Goal: Complete application form

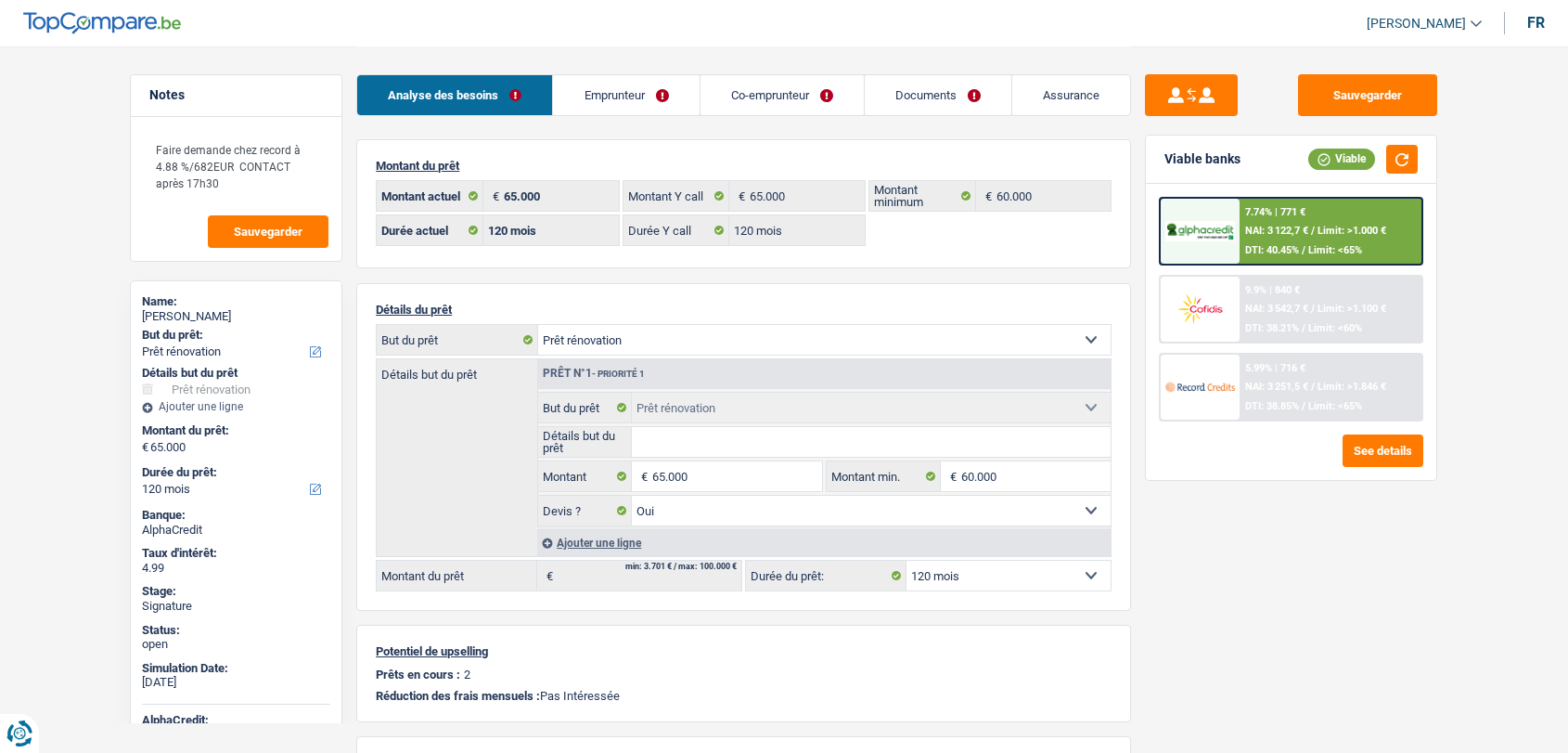
select select "renovation"
select select "120"
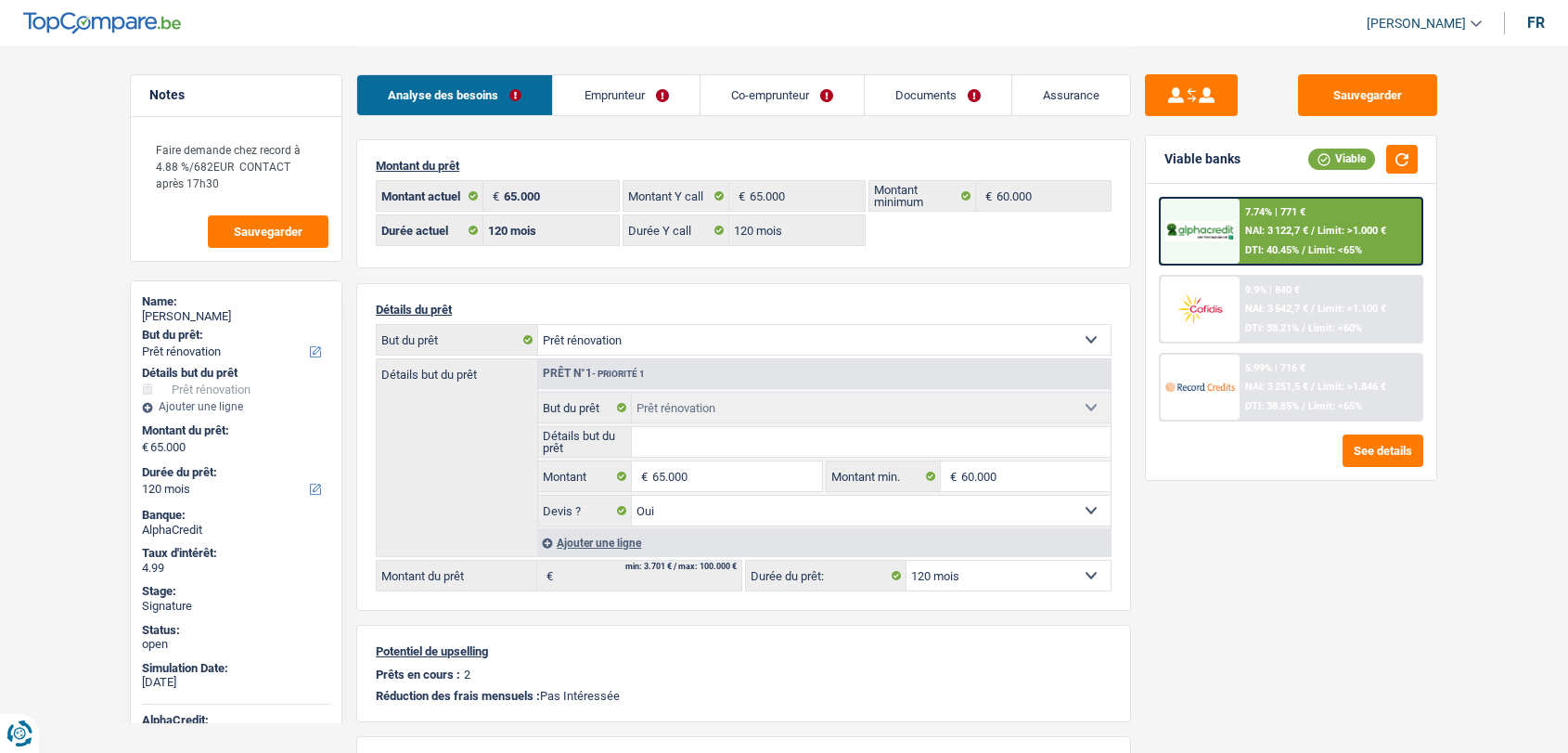
select select "renovation"
select select "yes"
select select "120"
click at [902, 97] on link "Documents" at bounding box center [938, 95] width 147 height 40
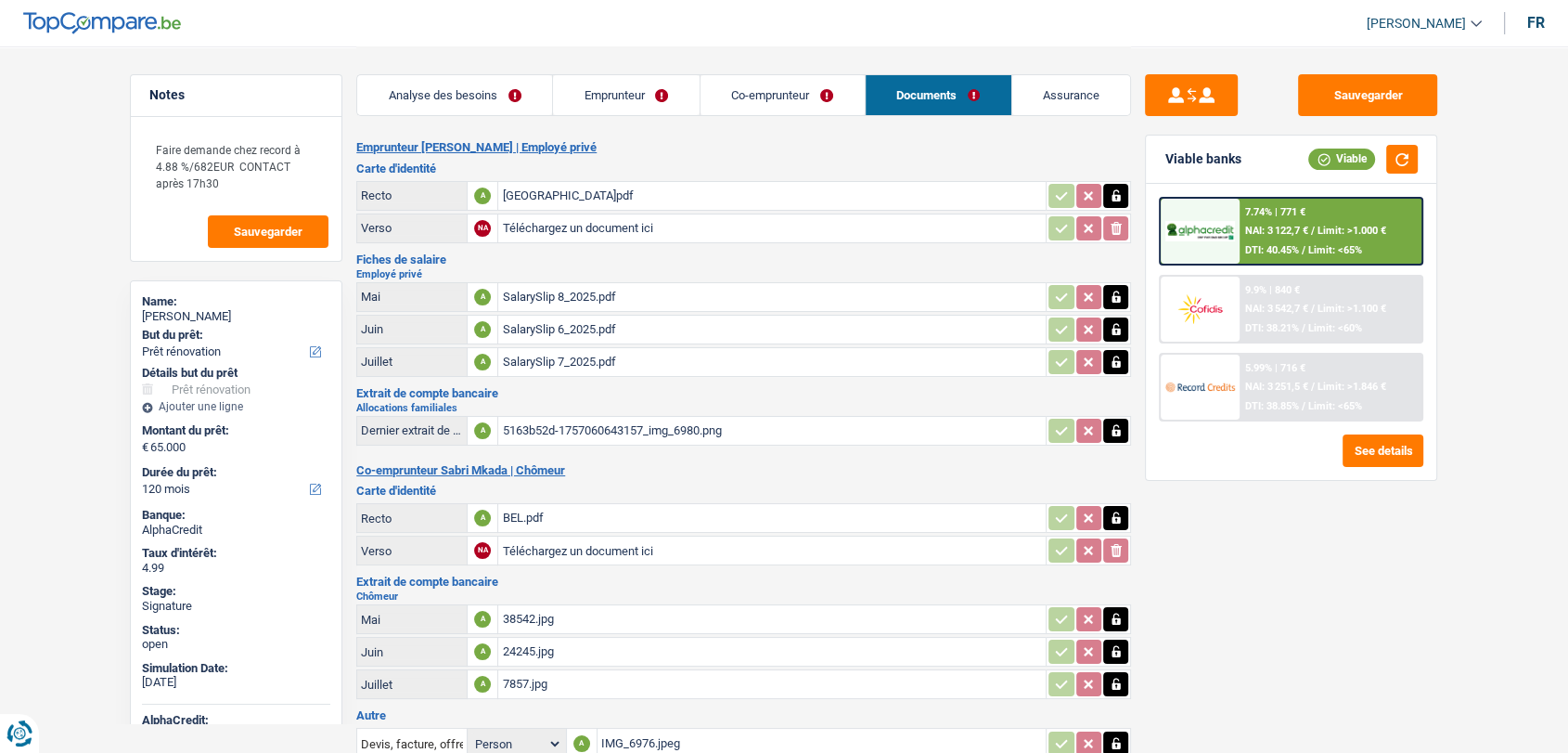
scroll to position [160, 0]
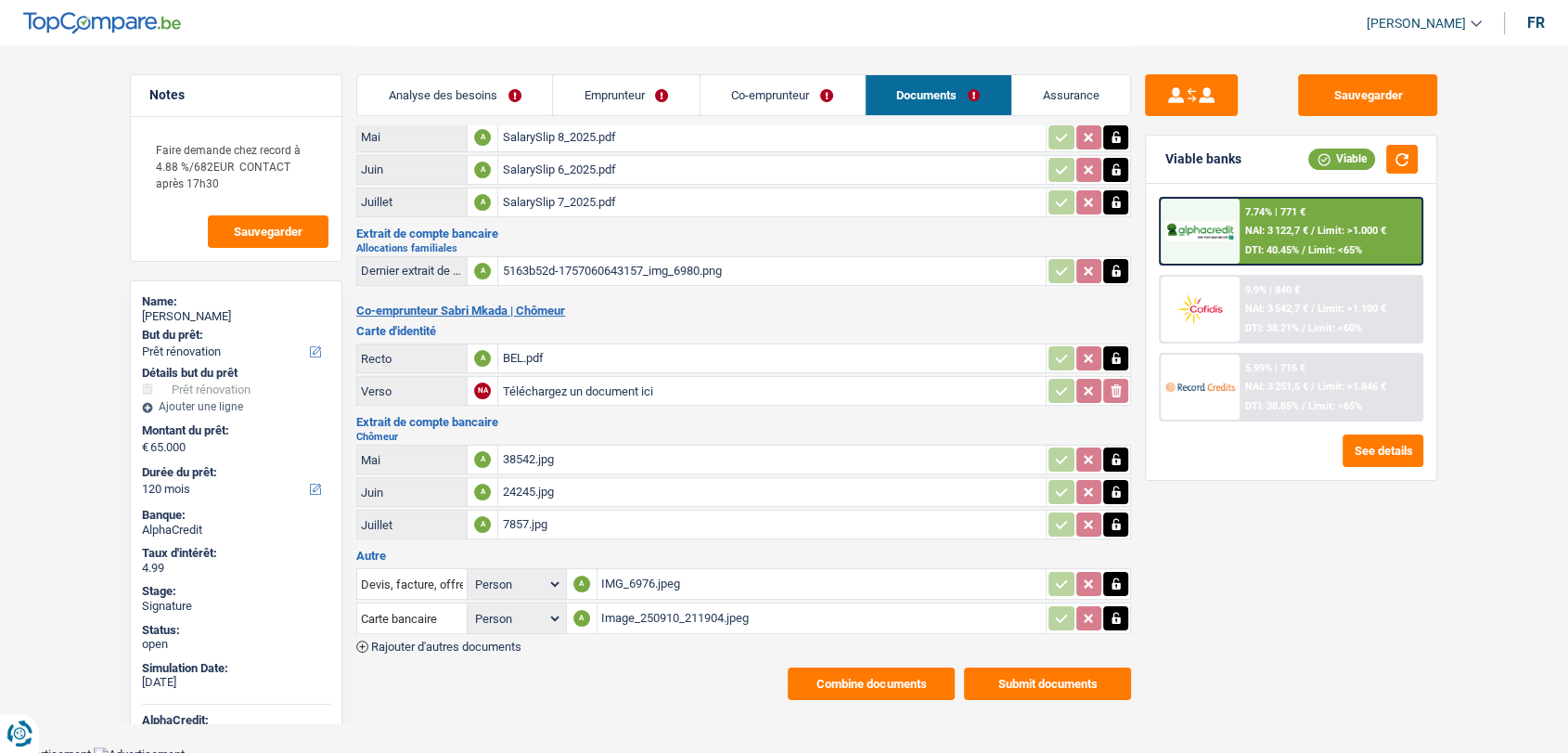
click at [646, 611] on div "Image_250910_211904.jpeg" at bounding box center [822, 618] width 441 height 28
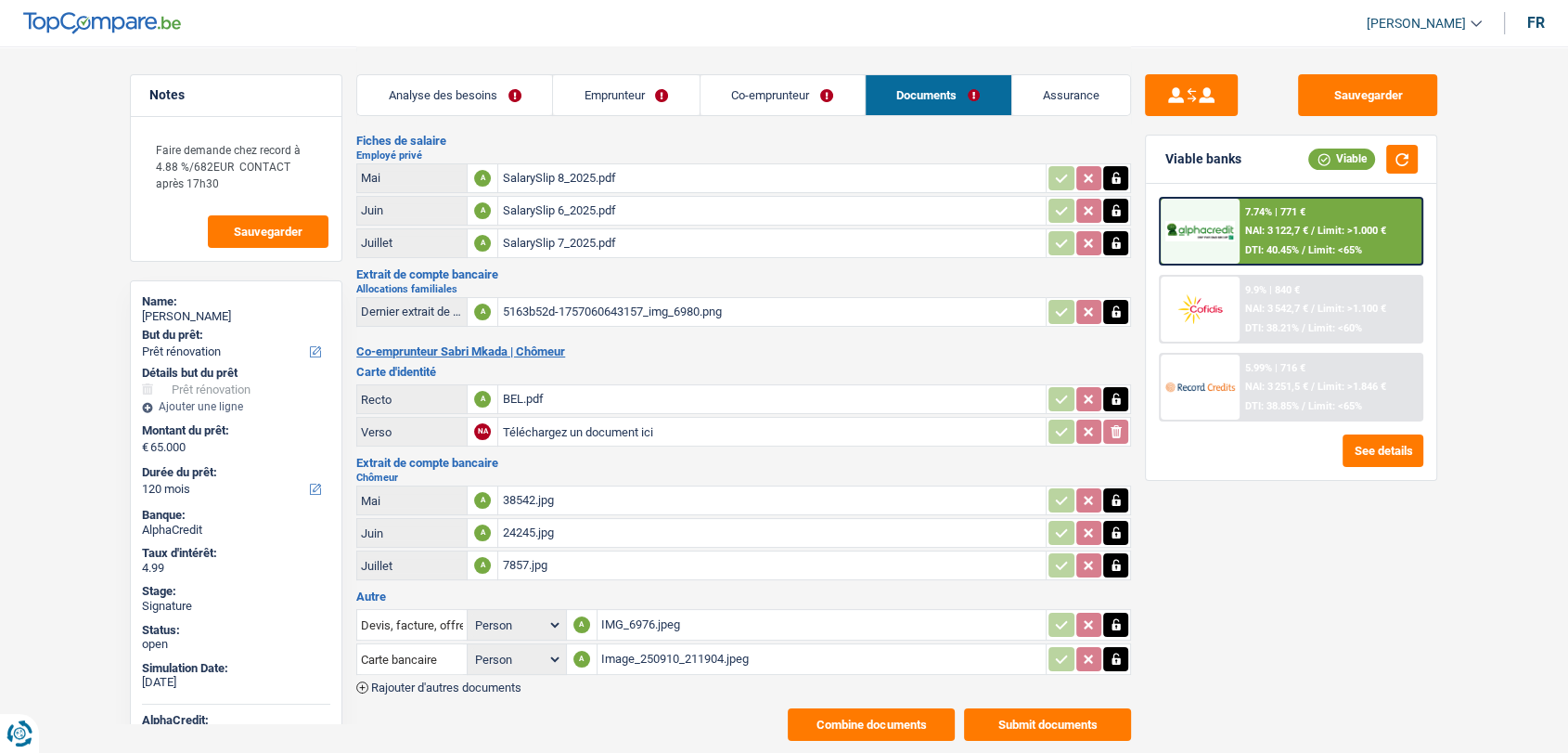
scroll to position [112, 0]
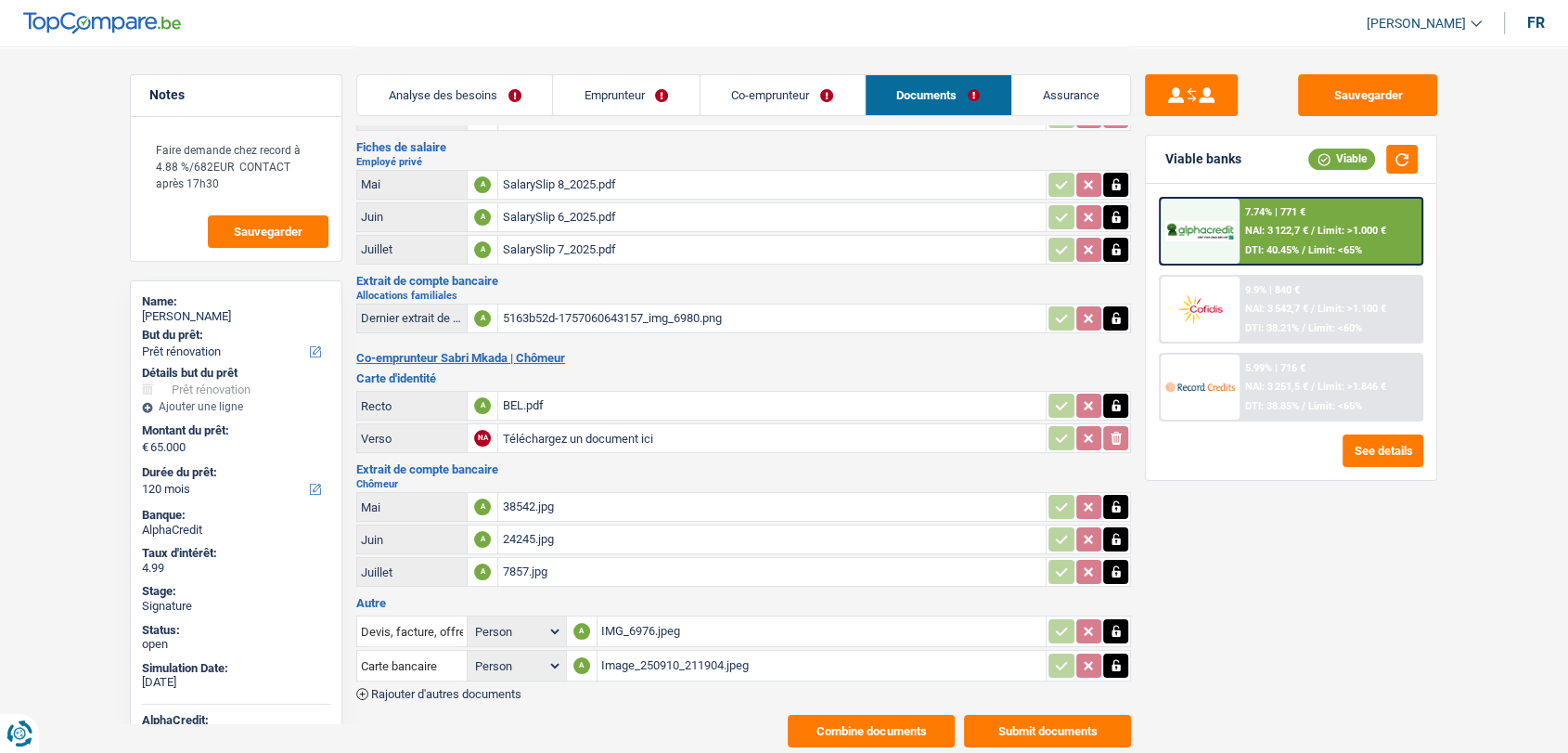
click at [688, 651] on div "Image_250910_211904.jpeg" at bounding box center [822, 664] width 441 height 28
click at [593, 81] on link "Emprunteur" at bounding box center [626, 95] width 147 height 40
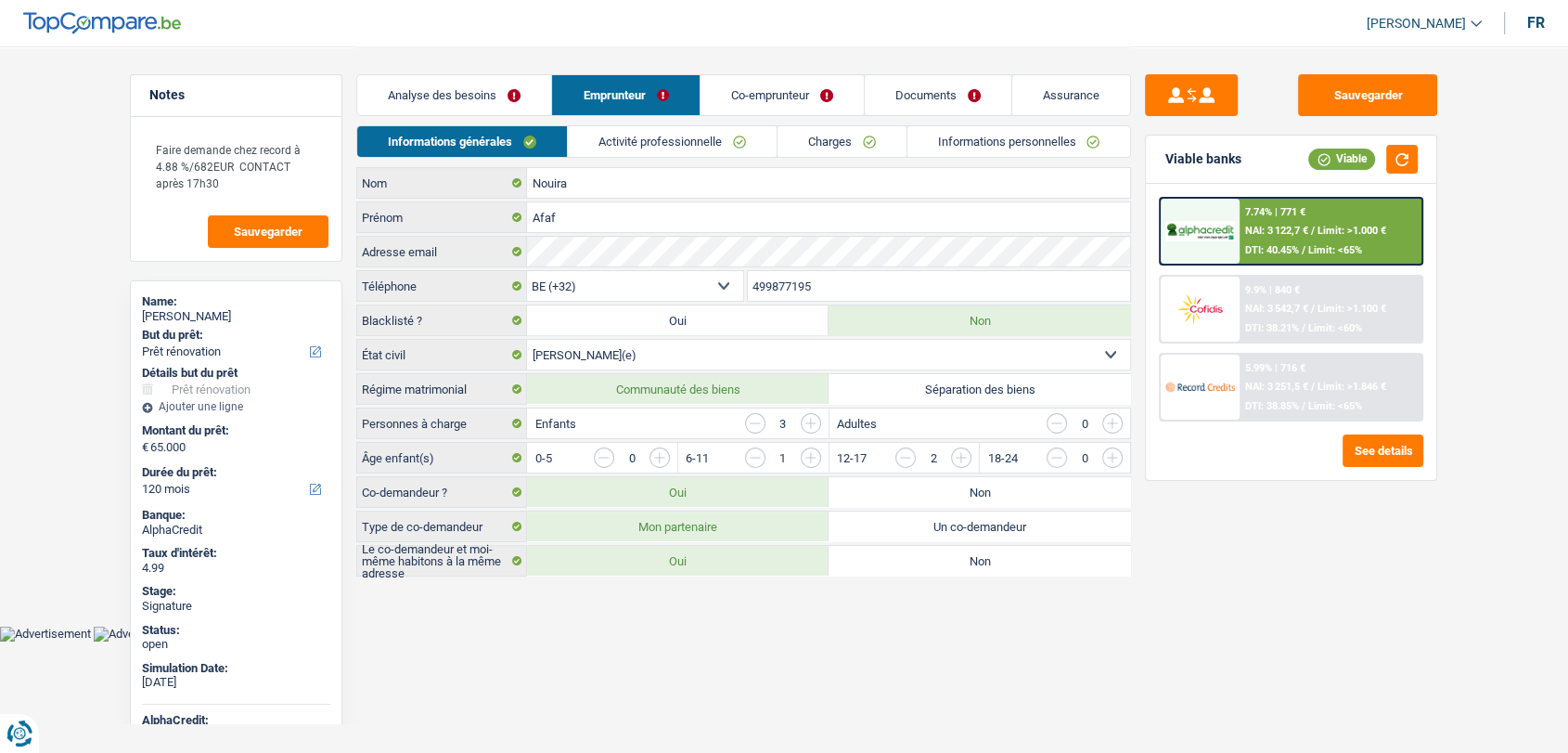
scroll to position [0, 0]
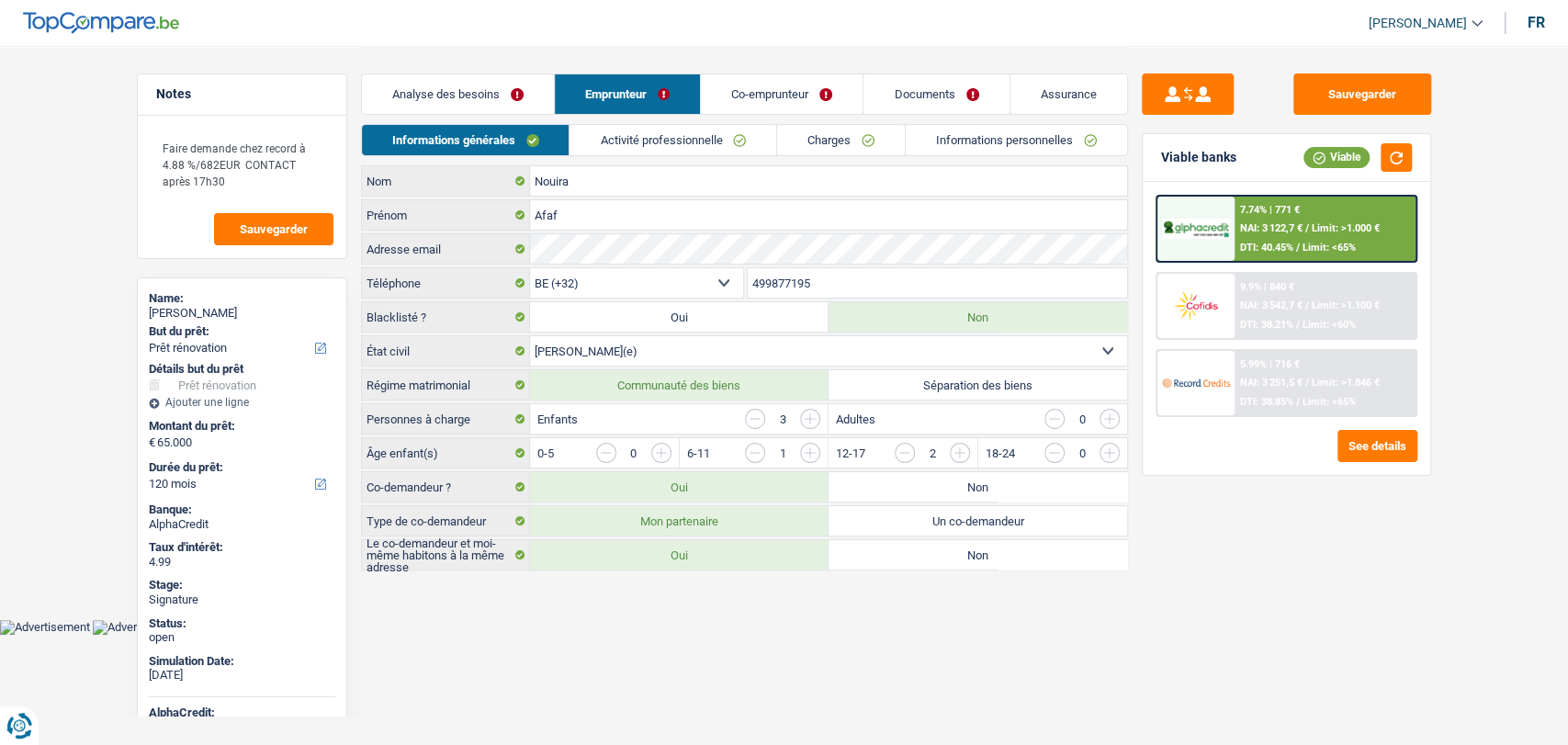
click at [690, 136] on link "Activité professionnelle" at bounding box center [672, 140] width 206 height 30
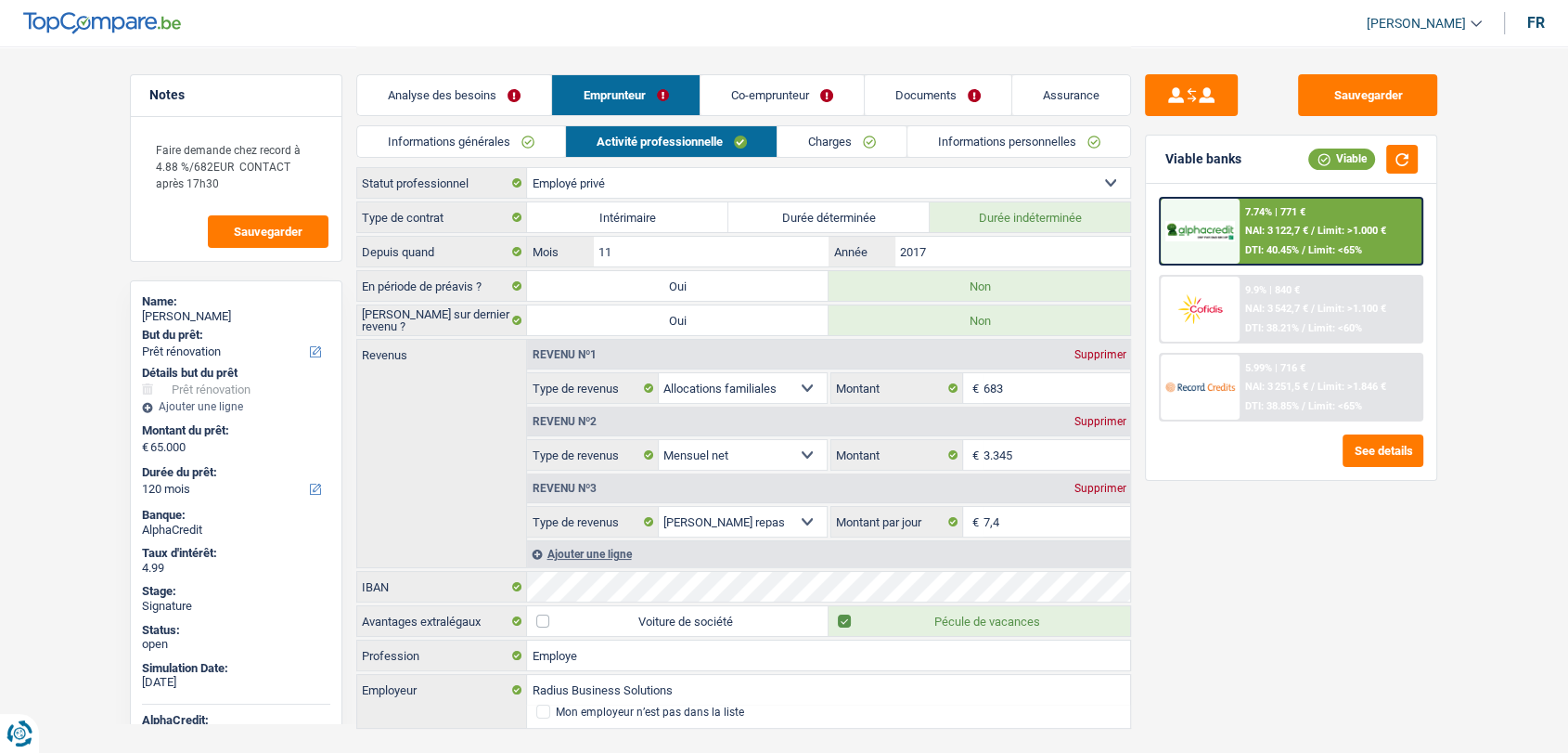
click at [835, 143] on link "Charges" at bounding box center [842, 142] width 129 height 30
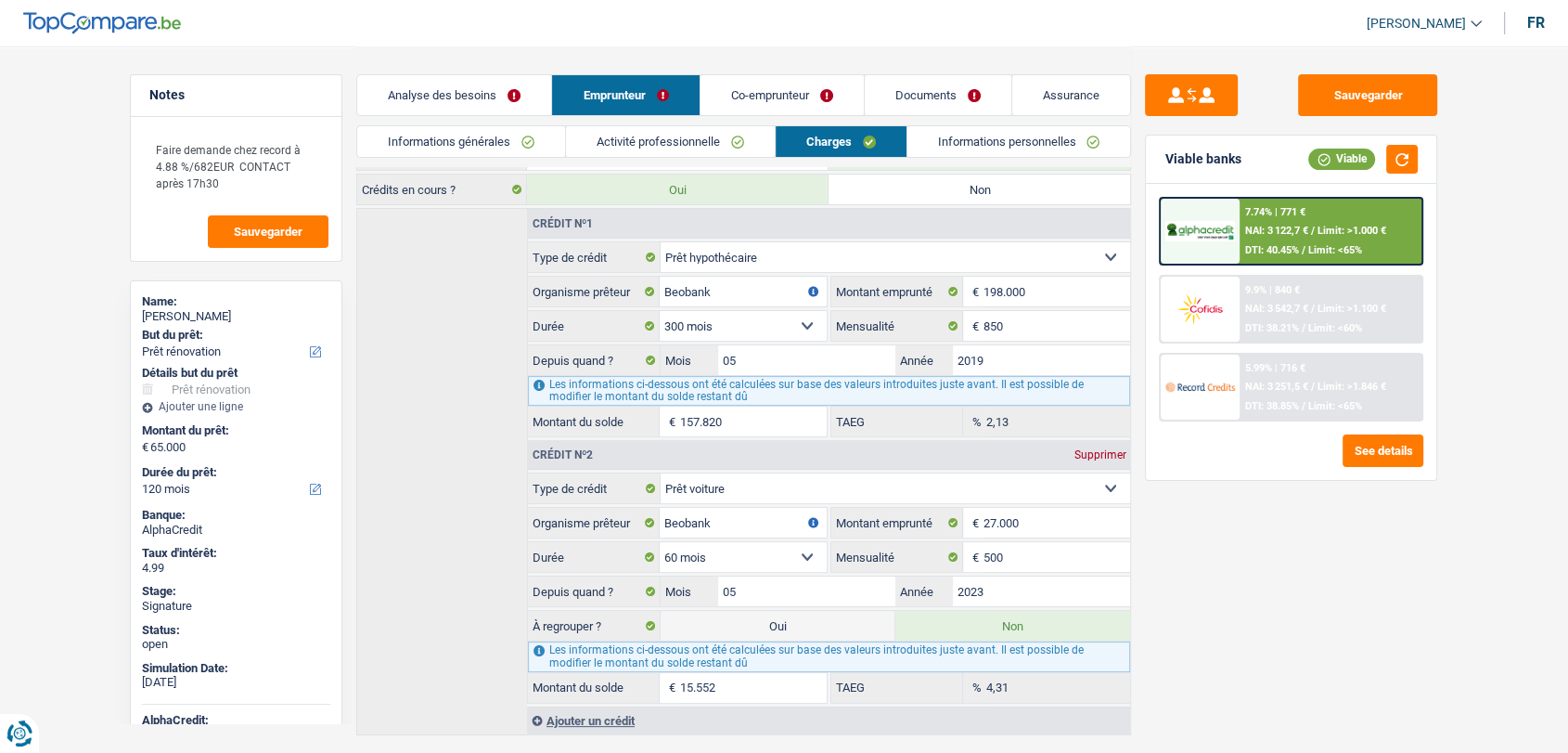
scroll to position [217, 0]
